Goal: Information Seeking & Learning: Check status

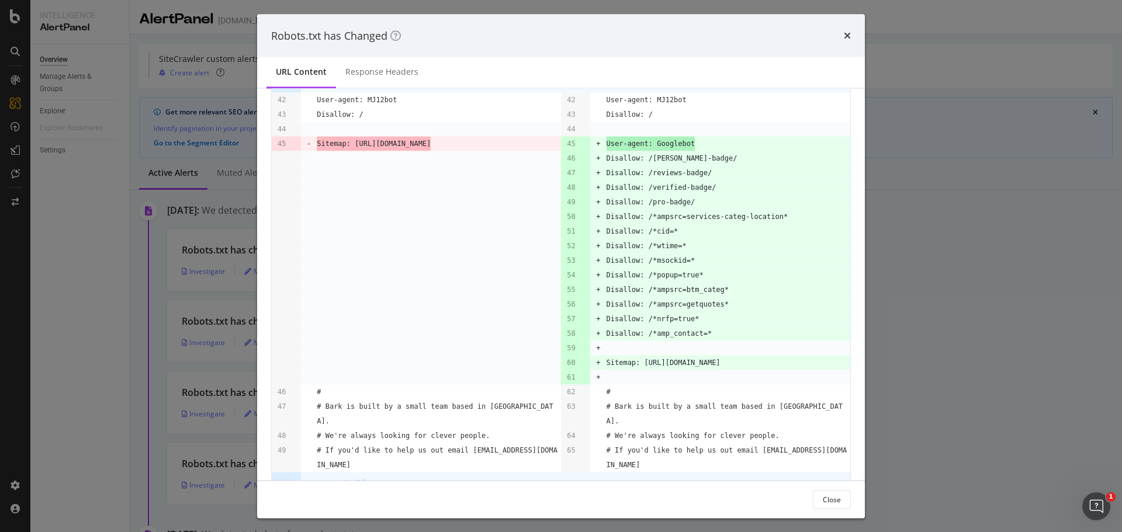
scroll to position [82, 0]
click at [753, 189] on td "Disallow: /verified-badge/" at bounding box center [728, 186] width 244 height 15
